Goal: Communication & Community: Answer question/provide support

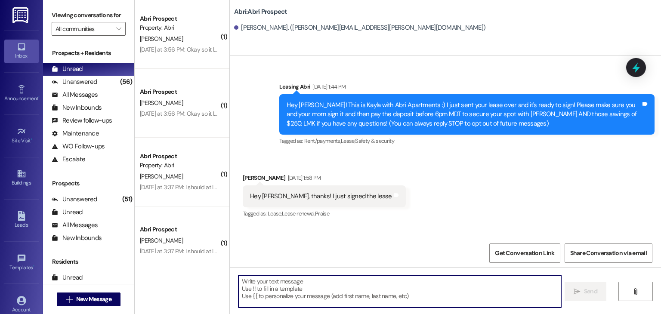
scroll to position [1769, 0]
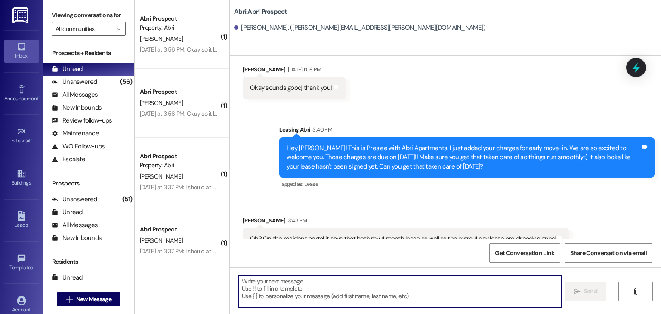
click at [319, 283] on textarea at bounding box center [399, 291] width 322 height 32
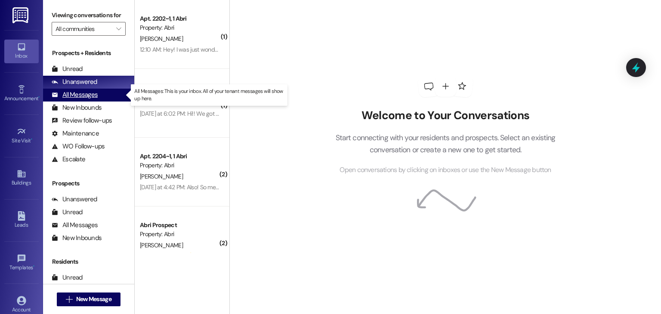
click at [81, 94] on div "All Messages" at bounding box center [75, 94] width 46 height 9
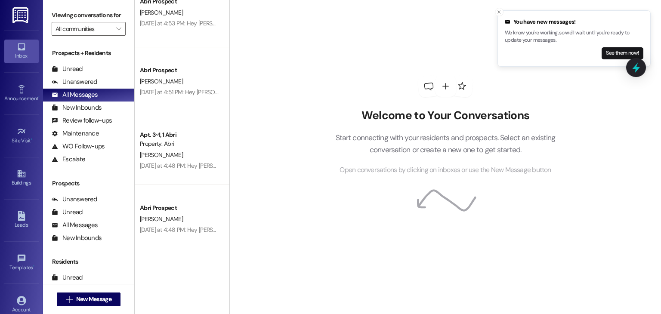
scroll to position [1195, 0]
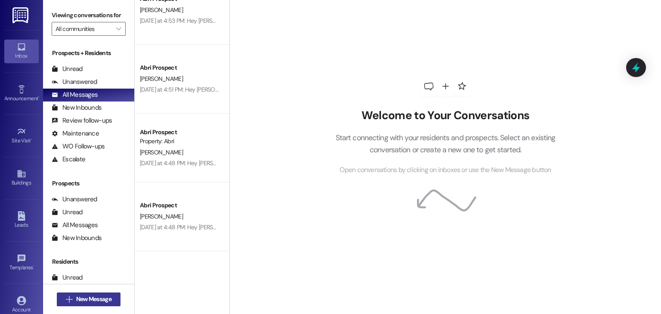
click at [99, 300] on span "New Message" at bounding box center [93, 299] width 35 height 9
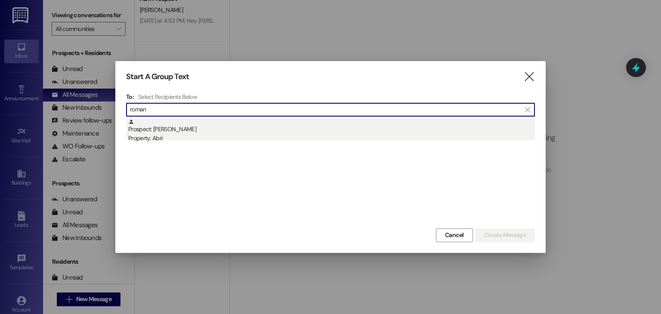
type input "roman"
click at [150, 140] on div "Property: Abri" at bounding box center [331, 138] width 407 height 9
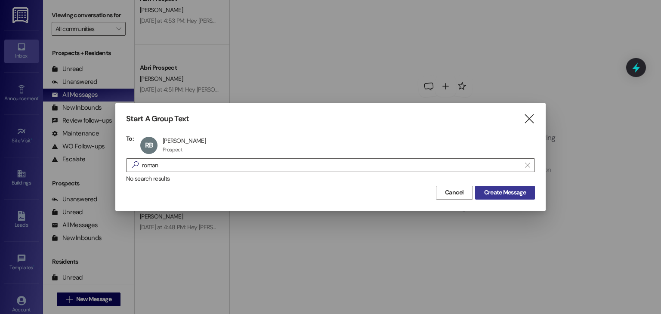
click at [497, 191] on span "Create Message" at bounding box center [505, 192] width 42 height 9
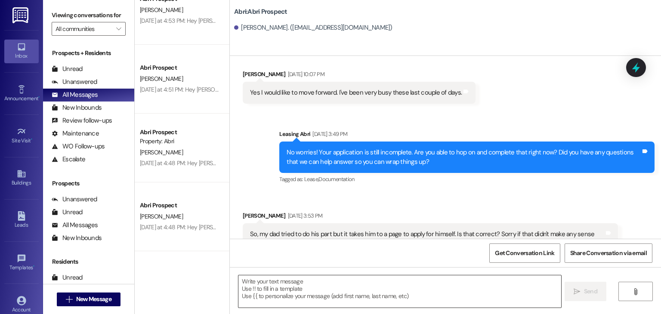
scroll to position [570, 0]
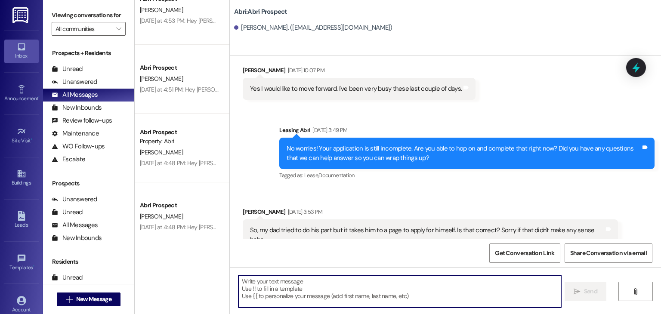
click at [329, 297] on textarea at bounding box center [399, 291] width 322 height 32
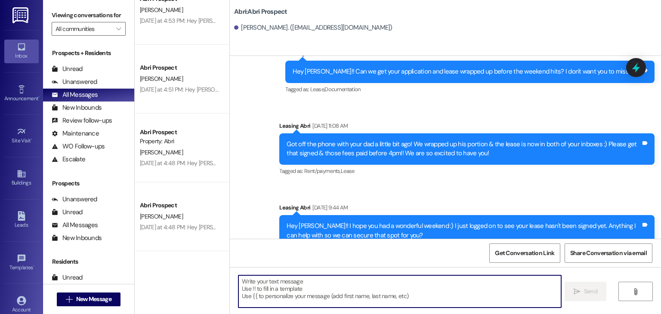
scroll to position [1249, 0]
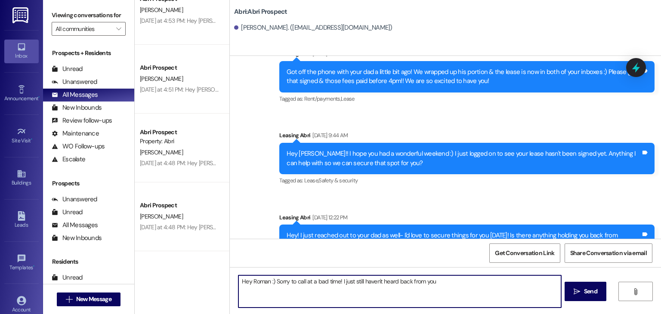
click at [434, 284] on textarea "Hey Roman :) Sorry to call at a bad time! I just still haven't heard back from …" at bounding box center [399, 291] width 322 height 32
drag, startPoint x: 530, startPoint y: 281, endPoint x: 337, endPoint y: 273, distance: 193.0
click at [337, 273] on div "Hey Roman :) Sorry to call at a bad time! I just still haven't heard back from …" at bounding box center [445, 299] width 431 height 65
paste textarea "Hey [Name], I noticed the lease is still unsigned and I haven’t heard back. If …"
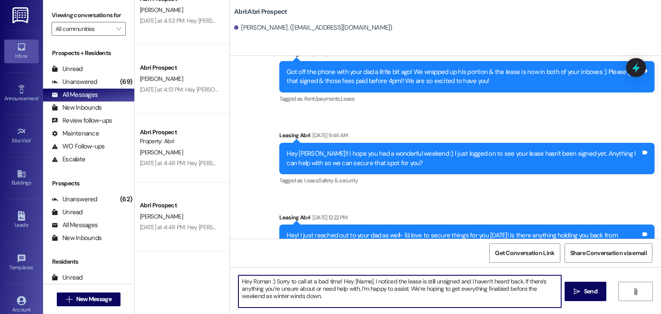
drag, startPoint x: 368, startPoint y: 283, endPoint x: 337, endPoint y: 283, distance: 30.1
click at [337, 283] on textarea "Hey Roman :) Sorry to call at a bad time! Hey [Name], I noticed the lease is st…" at bounding box center [399, 291] width 322 height 32
click at [275, 297] on textarea "Hey Roman :) Sorry to call at a bad time! I noticed the lease is still unsigned…" at bounding box center [399, 291] width 322 height 32
type textarea "Hey Roman :) Sorry to call at a bad time! I noticed the lease is still unsigned…"
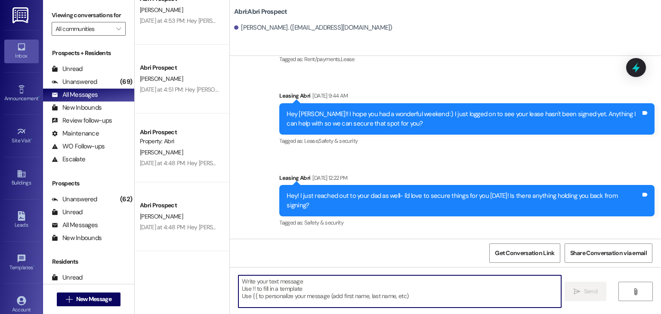
scroll to position [1327, 0]
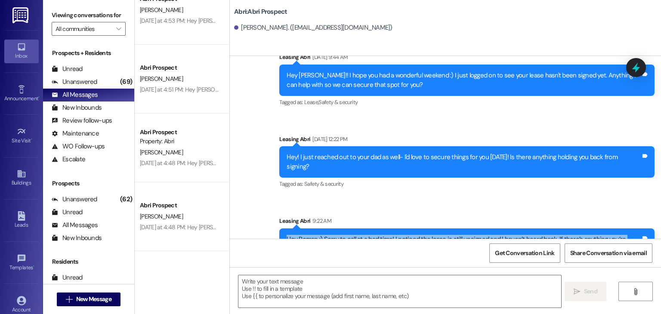
drag, startPoint x: 282, startPoint y: 200, endPoint x: 403, endPoint y: 223, distance: 123.2
click at [403, 235] on div "Hey Roman :) Sorry to call at a bad time! I noticed the lease is still unsigned…" at bounding box center [464, 249] width 354 height 28
copy div "Hey Roman :) Sorry to call at a bad time! I noticed the lease is still unsigned…"
click at [89, 295] on span "New Message" at bounding box center [93, 299] width 35 height 9
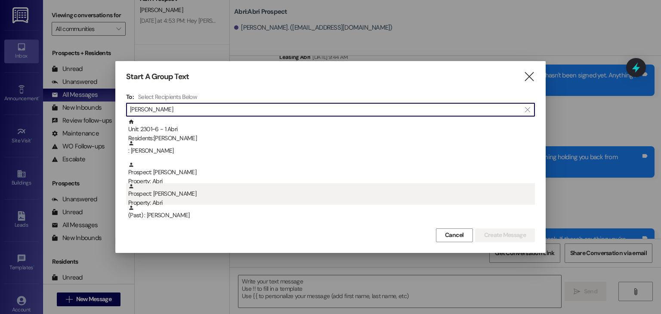
type input "[PERSON_NAME]"
click at [169, 200] on div "Property: Abri" at bounding box center [331, 202] width 407 height 9
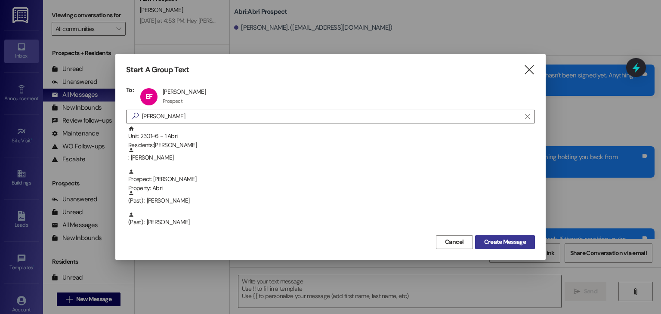
click at [485, 239] on span "Create Message" at bounding box center [505, 242] width 42 height 9
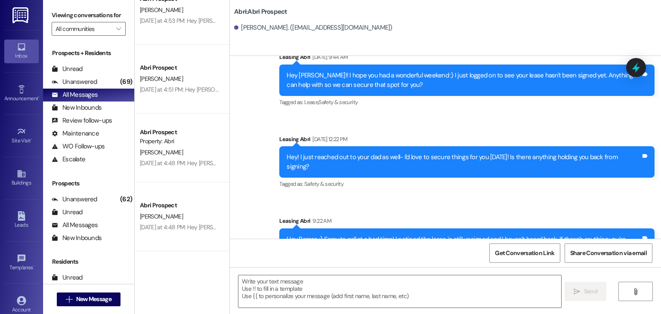
scroll to position [0, 0]
